Goal: Task Accomplishment & Management: Manage account settings

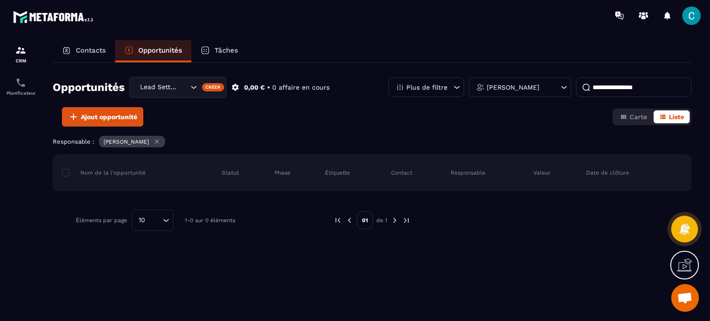
click at [193, 89] on icon "Search for option" at bounding box center [193, 87] width 9 height 9
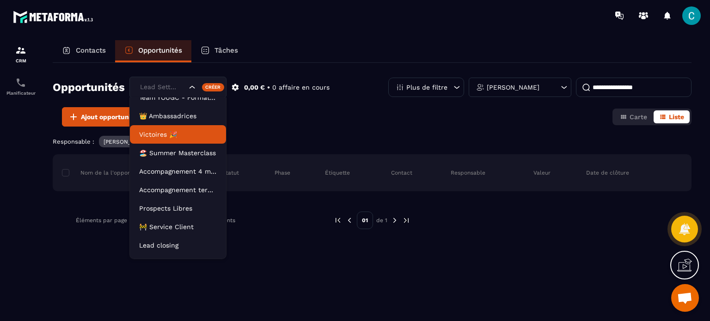
scroll to position [42, 0]
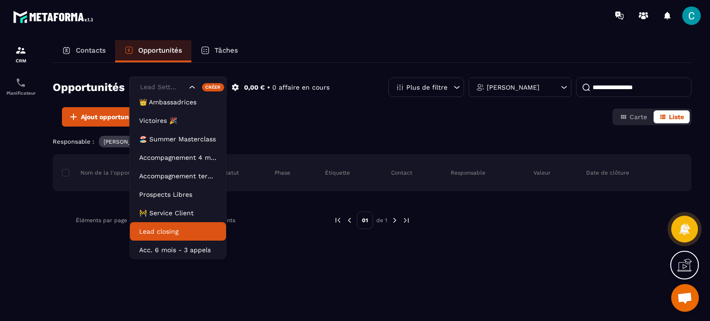
click at [175, 227] on p "Lead closing" at bounding box center [178, 231] width 78 height 9
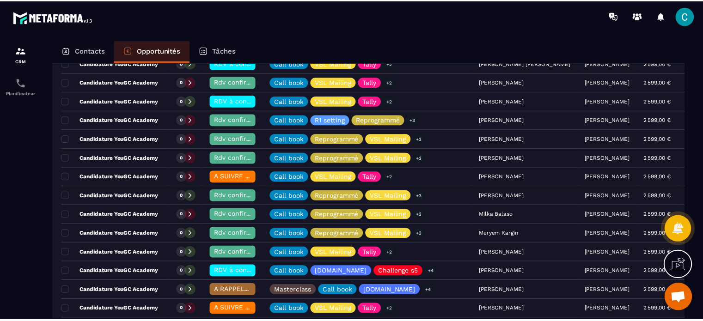
scroll to position [323, 0]
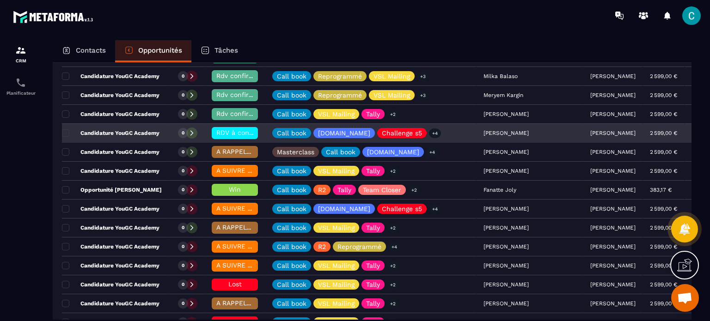
click at [231, 129] on span "RDV à conf. A RAPPELER" at bounding box center [255, 132] width 78 height 7
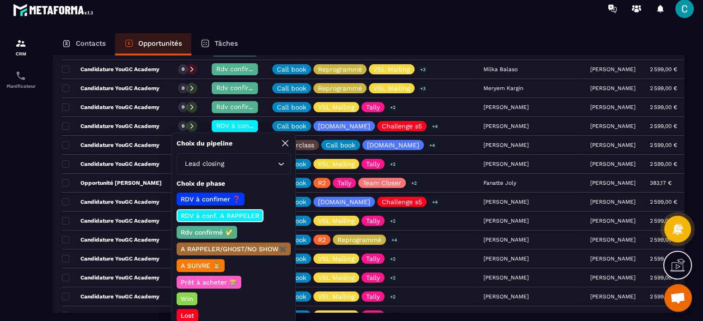
scroll to position [13, 0]
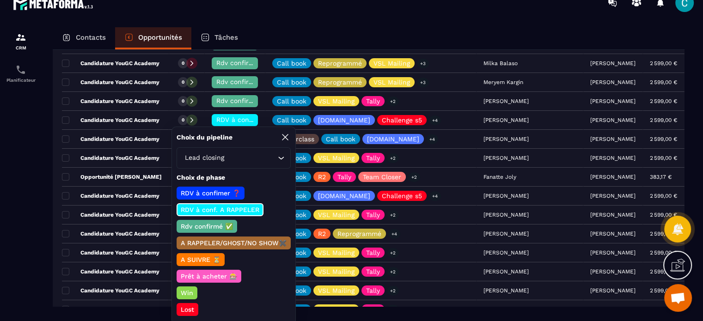
click at [184, 305] on p "Lost" at bounding box center [187, 309] width 16 height 9
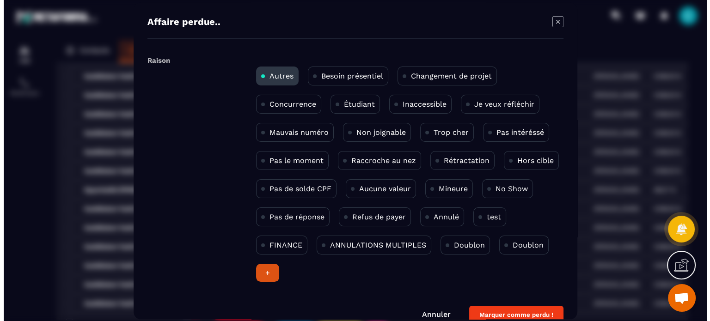
scroll to position [0, 0]
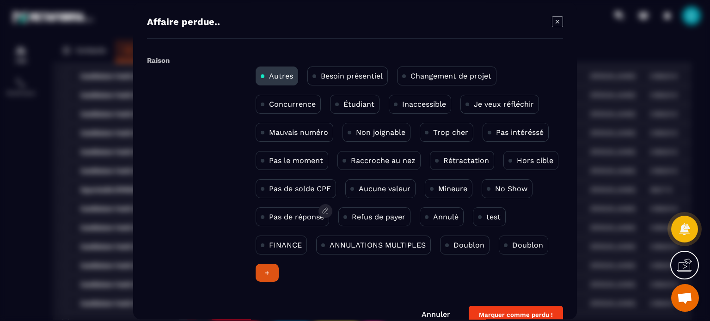
click at [290, 217] on p "Pas de réponse" at bounding box center [296, 217] width 55 height 9
click at [519, 310] on button "Marquer comme perdu !" at bounding box center [515, 315] width 94 height 18
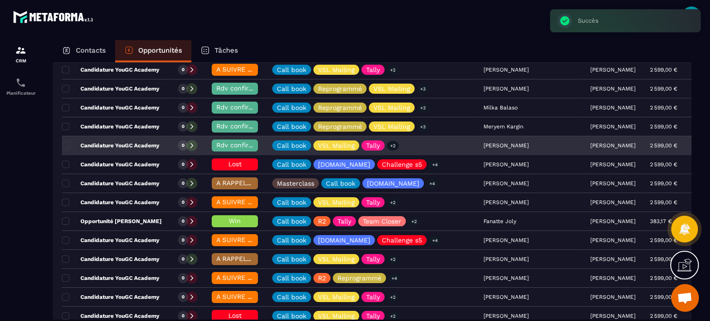
scroll to position [277, 0]
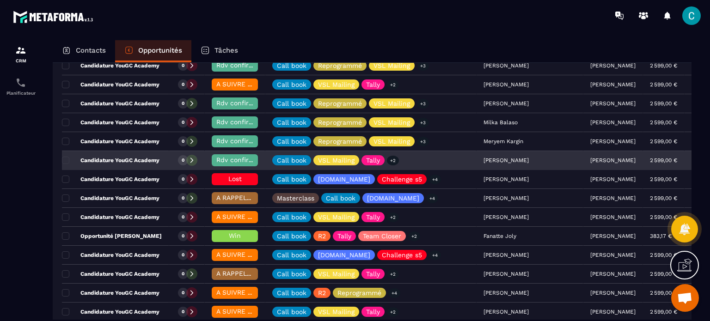
click at [477, 159] on div "[PERSON_NAME]" at bounding box center [529, 161] width 107 height 18
